Goal: Information Seeking & Learning: Find specific fact

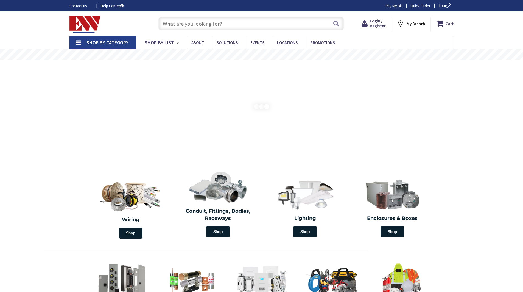
click at [191, 28] on input "text" at bounding box center [250, 24] width 185 height 14
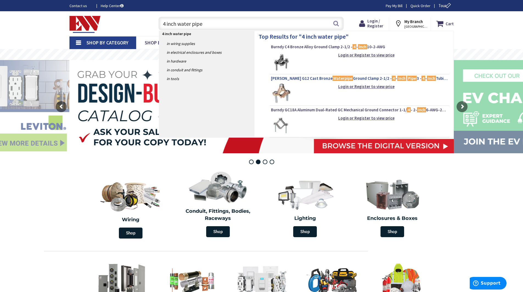
type input "4 inch water pipe"
click at [310, 79] on span "Greaves G12 Cast Bronze Waterpipe Ground Clamp 2-1/2 - 4 - Inch Pipe 3 - 4 - In…" at bounding box center [359, 78] width 177 height 5
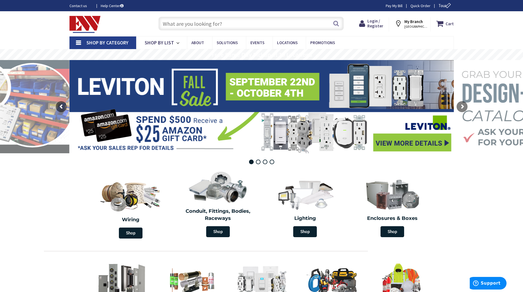
click at [235, 21] on input "text" at bounding box center [250, 24] width 185 height 14
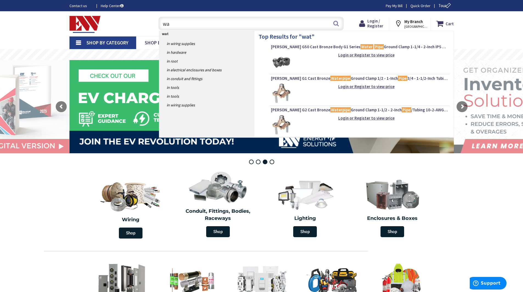
type input "w"
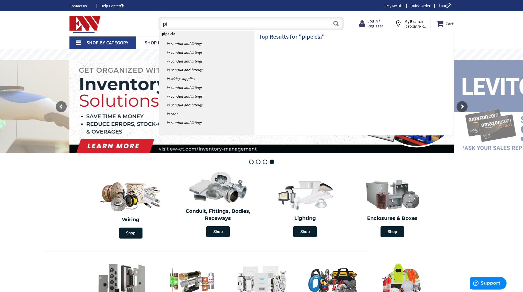
type input "p"
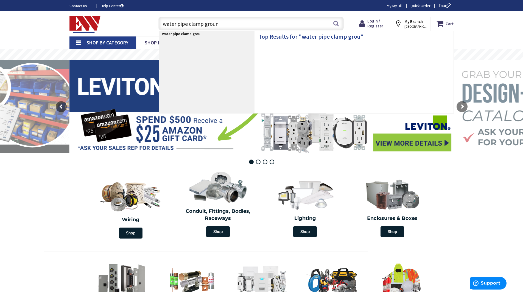
type input "water pipe clamp ground"
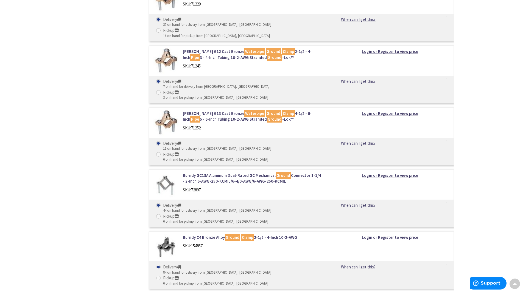
scroll to position [302, 0]
